Goal: Task Accomplishment & Management: Use online tool/utility

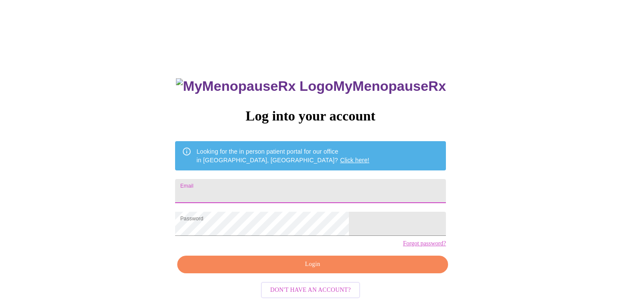
click at [247, 185] on input "Email" at bounding box center [310, 191] width 271 height 24
type input "ptomchek@yahoo.com"
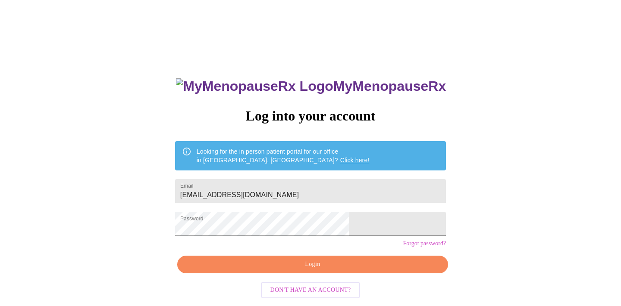
click at [443, 234] on div "MyMenopauseRx Log into your account Looking for the in person patient portal fo…" at bounding box center [310, 187] width 614 height 368
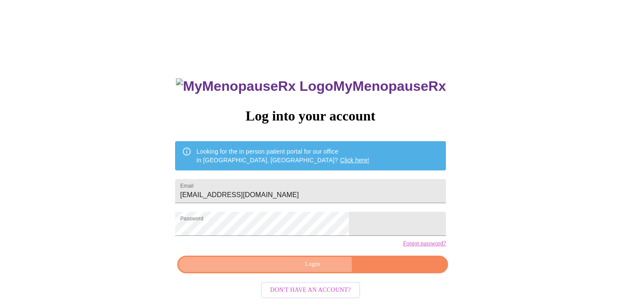
click at [309, 270] on span "Login" at bounding box center [312, 264] width 251 height 11
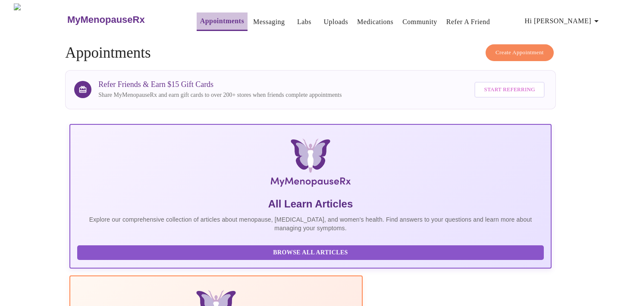
click at [202, 16] on link "Appointments" at bounding box center [222, 21] width 44 height 12
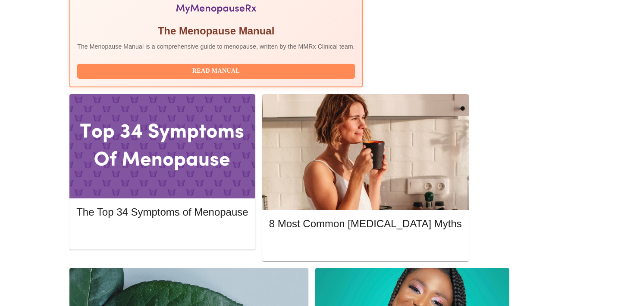
scroll to position [328, 0]
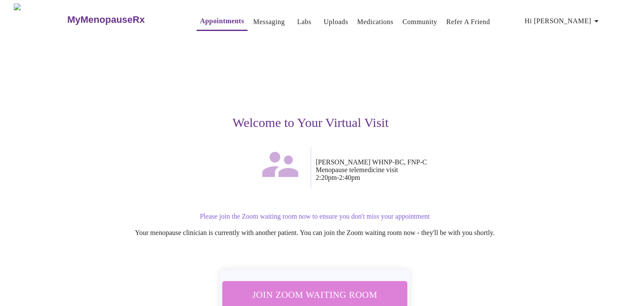
click at [358, 288] on span "Join Zoom Waiting Room" at bounding box center [314, 295] width 167 height 16
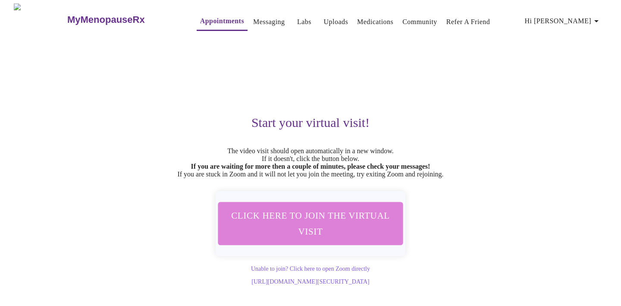
click at [313, 228] on span "Click here to join the virtual visit" at bounding box center [310, 224] width 166 height 33
